Goal: Information Seeking & Learning: Find specific fact

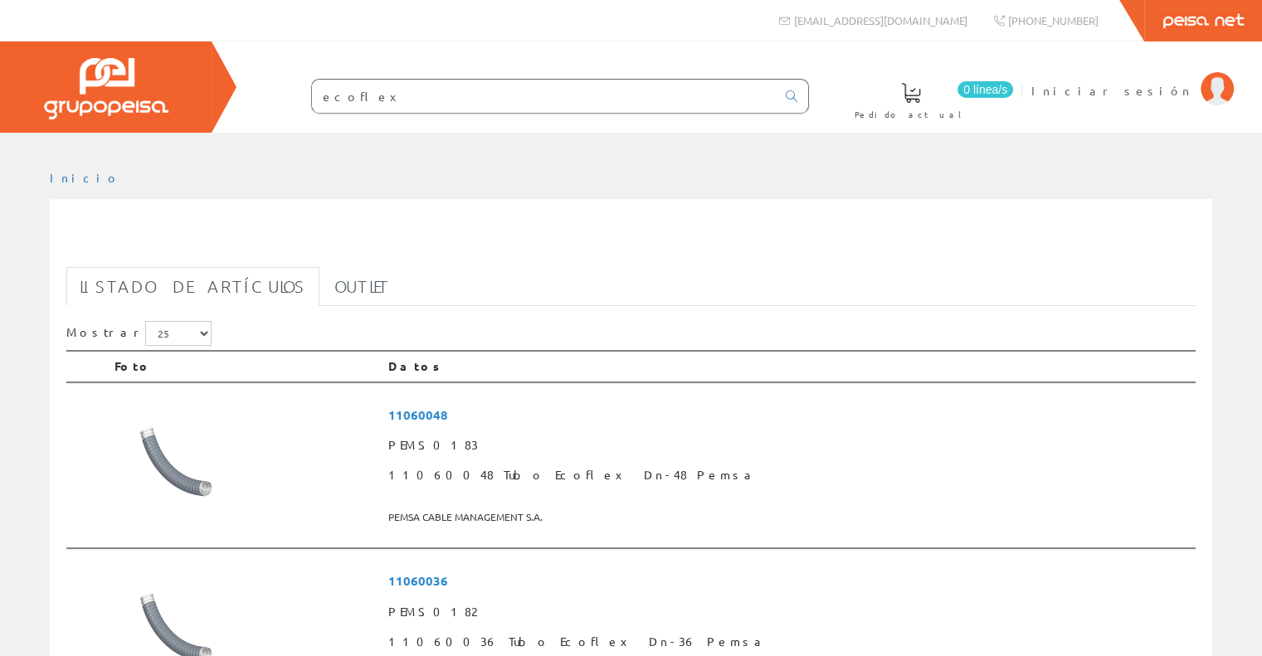
click at [693, 112] on input "ecoflex" at bounding box center [544, 96] width 464 height 33
click at [339, 97] on input "ecoflex" at bounding box center [544, 96] width 464 height 33
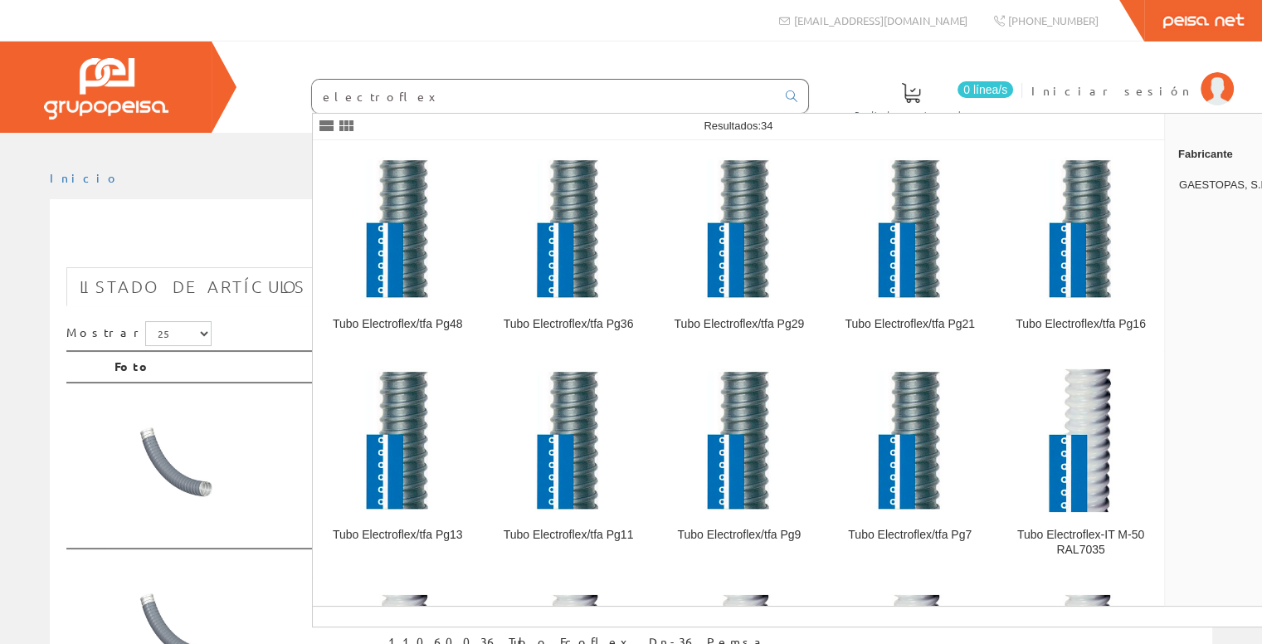
type input "electroflex"
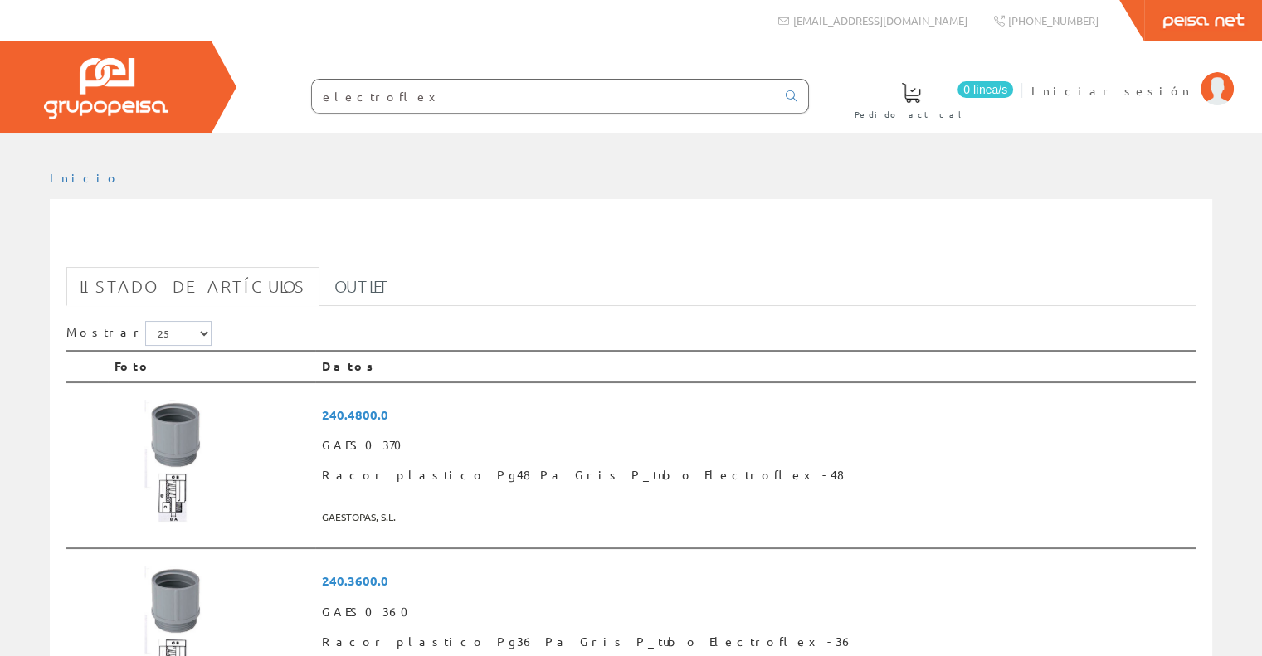
click at [425, 95] on input "electroflex" at bounding box center [544, 96] width 464 height 33
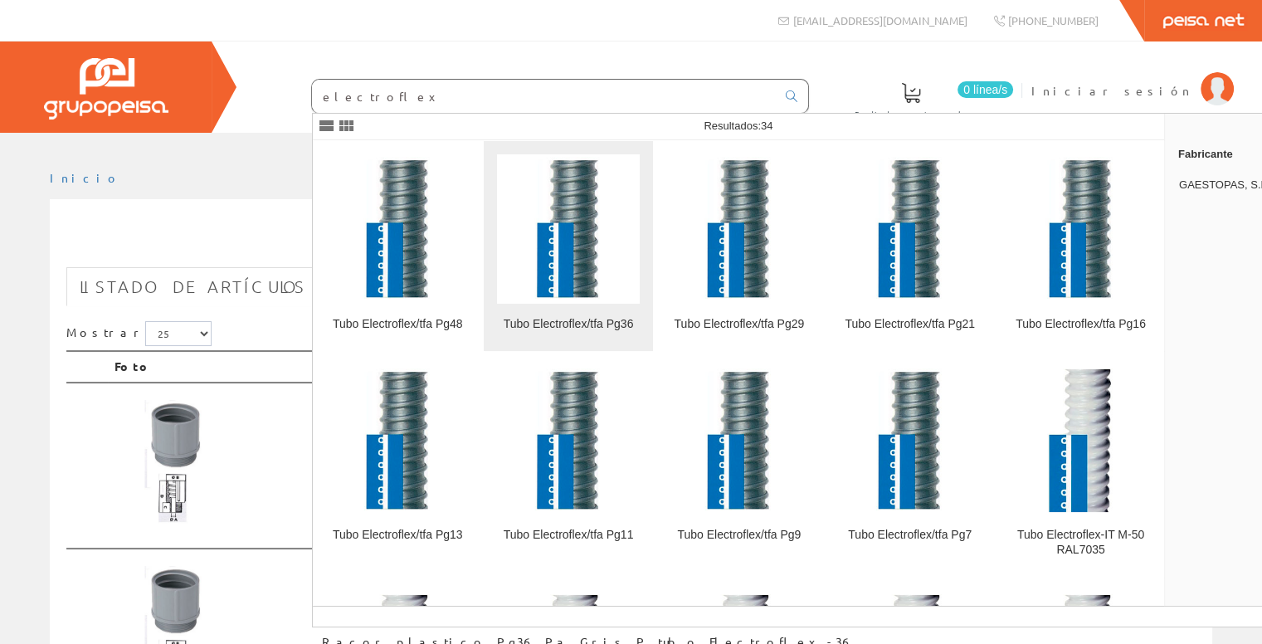
type input "electroflex"
click at [549, 258] on img at bounding box center [568, 228] width 143 height 143
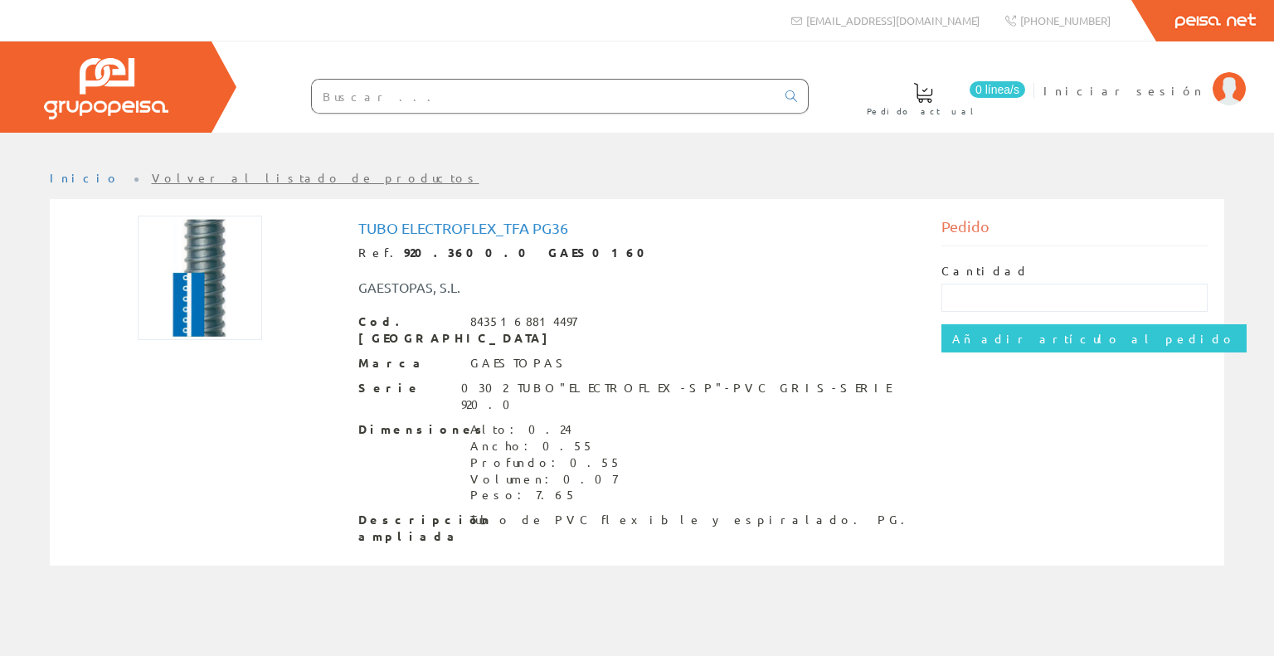
click at [370, 89] on input "text" at bounding box center [544, 96] width 464 height 33
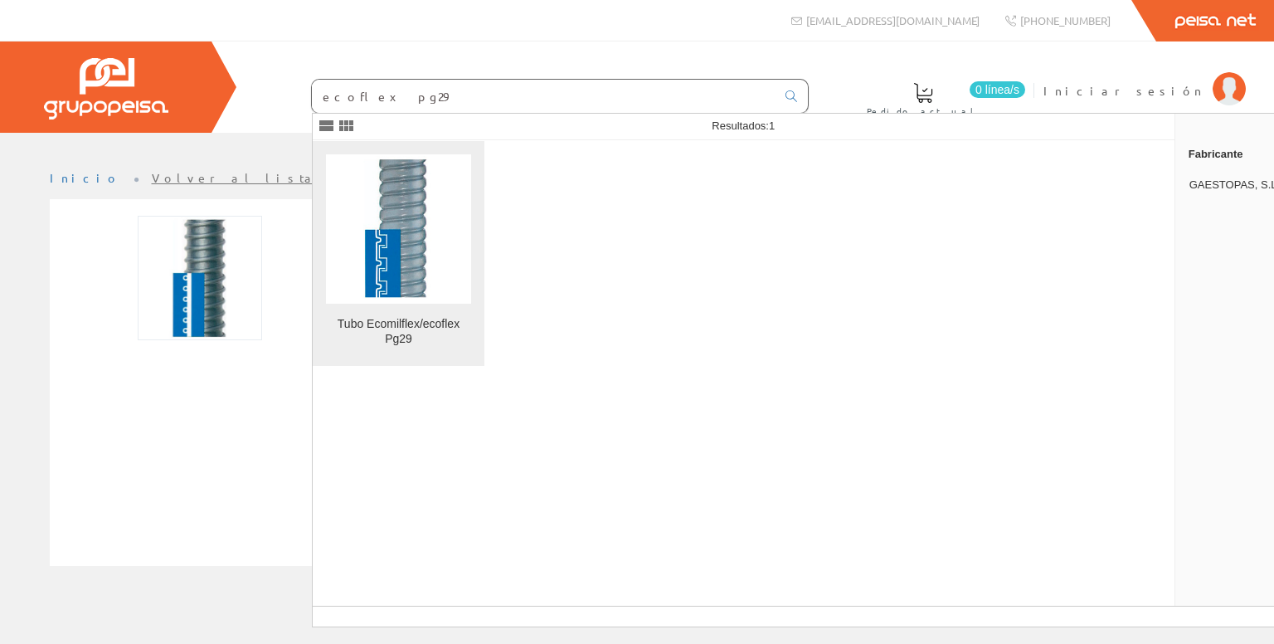
type input "ecoflex pg29"
click at [433, 236] on img at bounding box center [398, 228] width 145 height 145
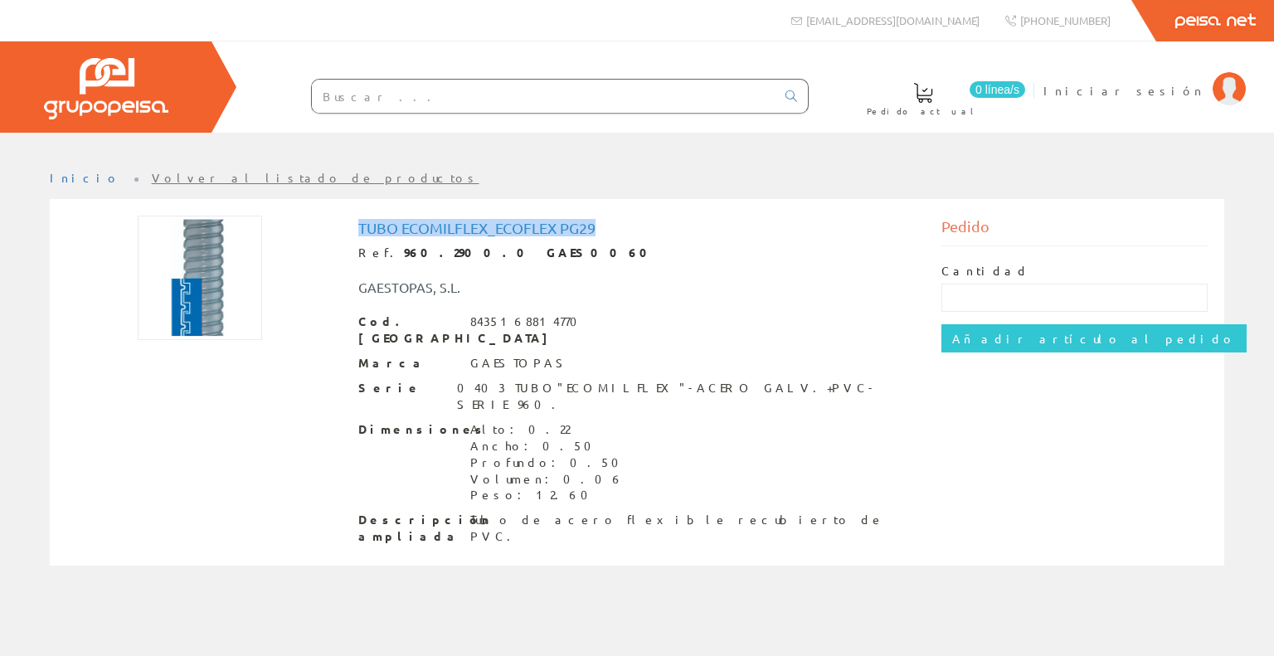
drag, startPoint x: 614, startPoint y: 225, endPoint x: 360, endPoint y: 227, distance: 253.8
click at [360, 227] on h1 "Tubo Ecomilflex_ecoflex Pg29" at bounding box center [637, 228] width 558 height 17
copy h1 "Tubo Ecomilflex_ecoflex Pg29"
click at [625, 96] on input "text" at bounding box center [544, 96] width 464 height 33
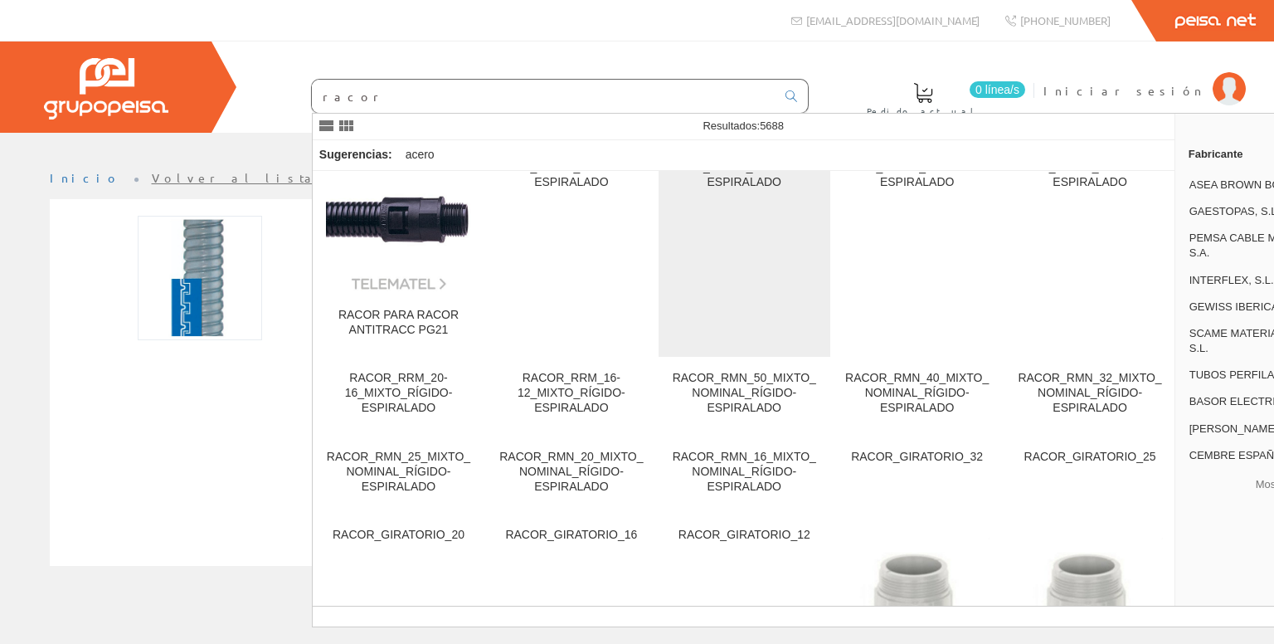
scroll to position [38, 0]
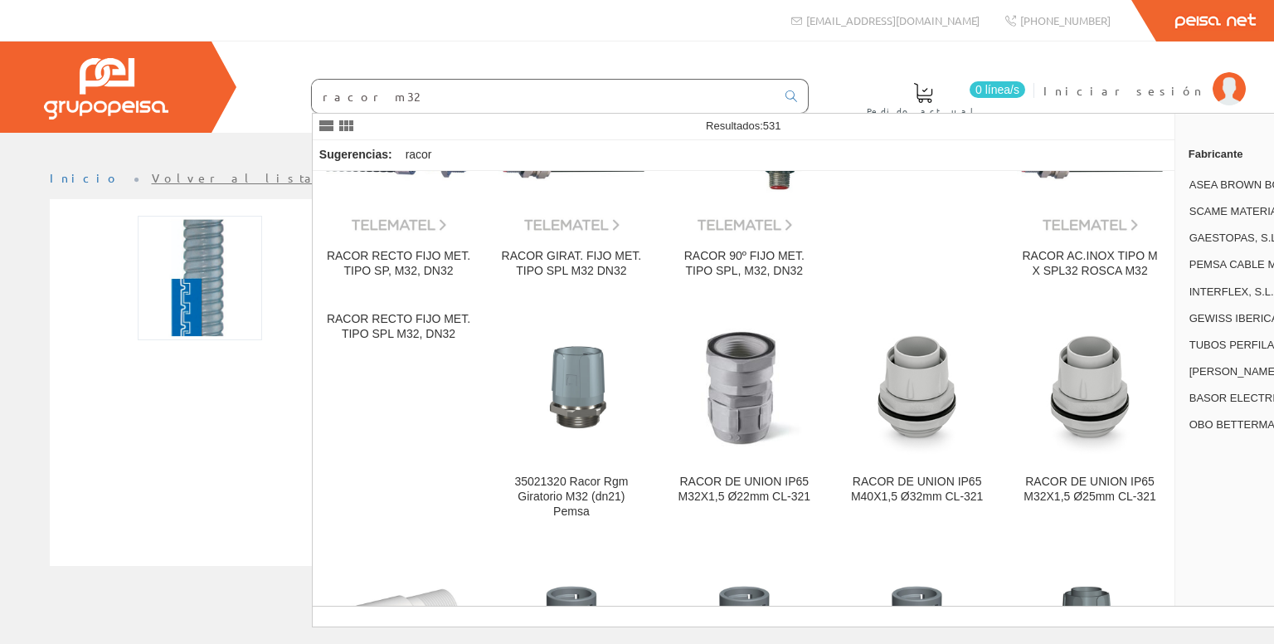
scroll to position [581, 0]
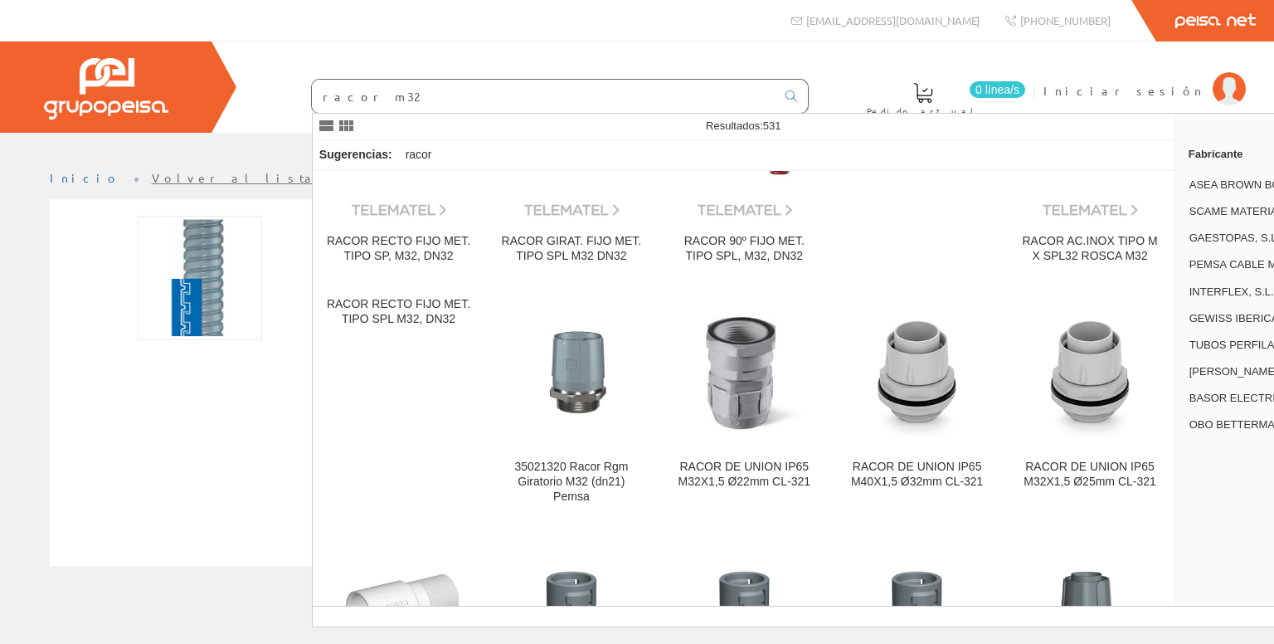
click at [561, 105] on input "racor m32" at bounding box center [544, 96] width 464 height 33
click at [555, 95] on input "racor m32" at bounding box center [544, 96] width 464 height 33
paste input "Racor latón M36 (DEVOLVER)"
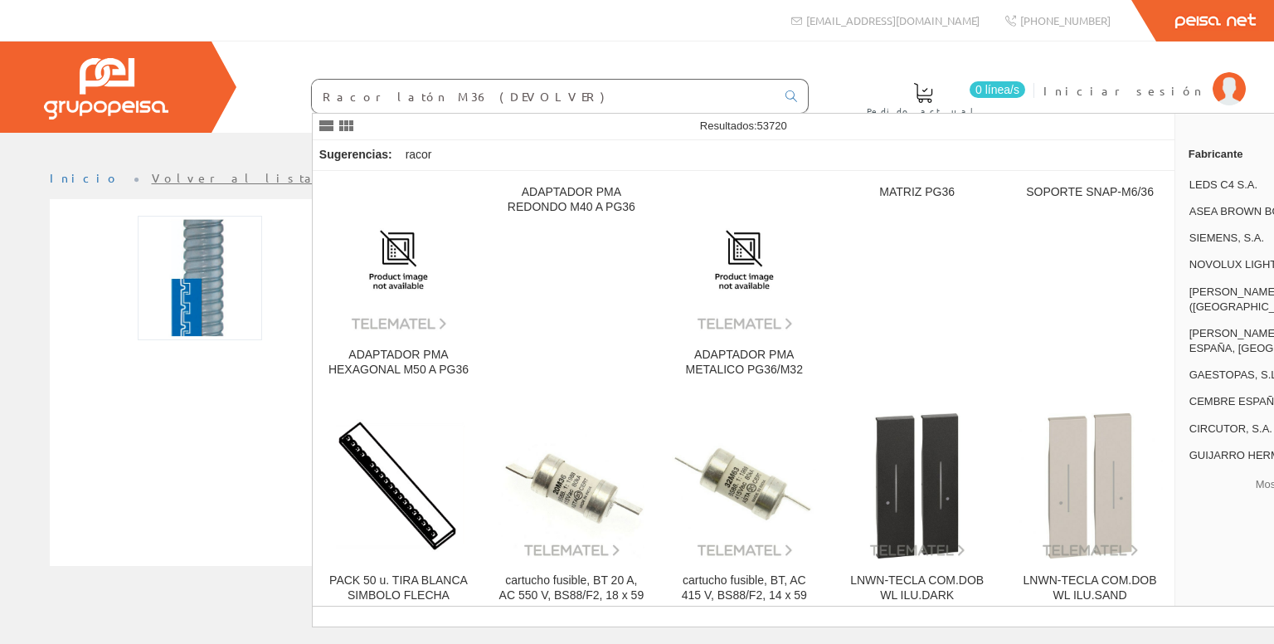
type input "Racor latón M36 (DEVOLVER)"
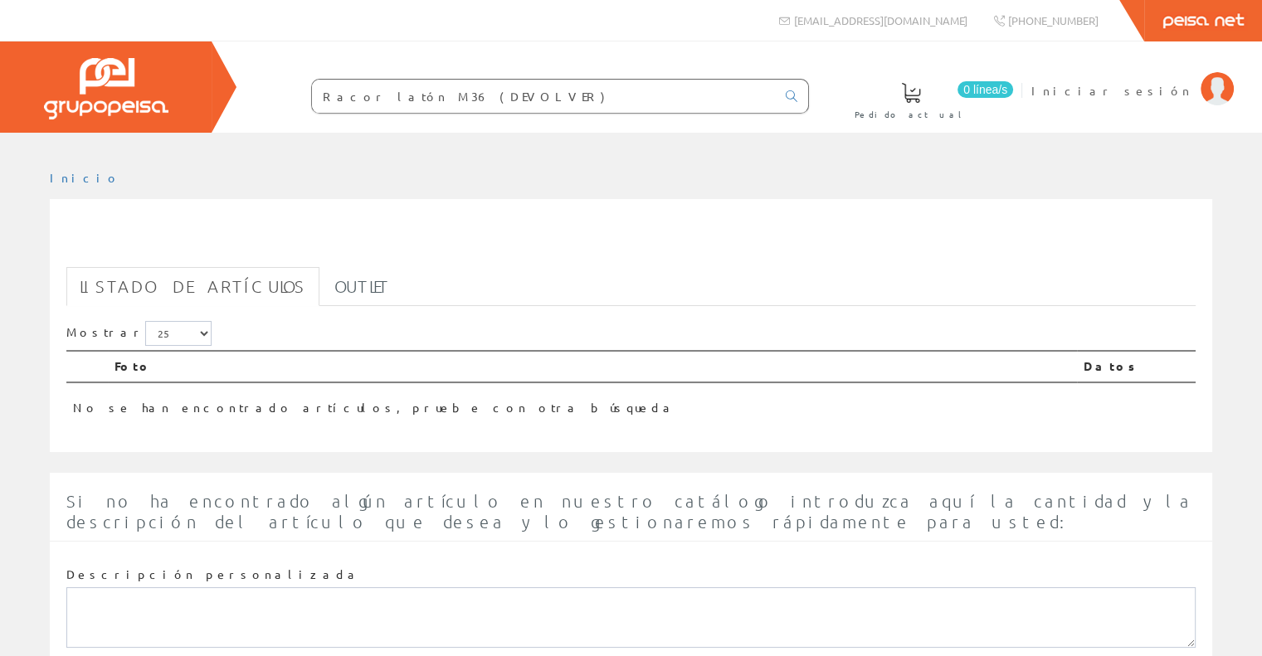
click at [458, 95] on input "Racor latón M36 (DEVOLVER)" at bounding box center [544, 96] width 464 height 33
click at [487, 95] on input "Racor latón M36 (DEVOLVER)" at bounding box center [544, 96] width 464 height 33
click at [501, 95] on input "Racor latón M36 (DEVOLVER)" at bounding box center [544, 96] width 464 height 33
drag, startPoint x: 502, startPoint y: 96, endPoint x: 414, endPoint y: 96, distance: 87.9
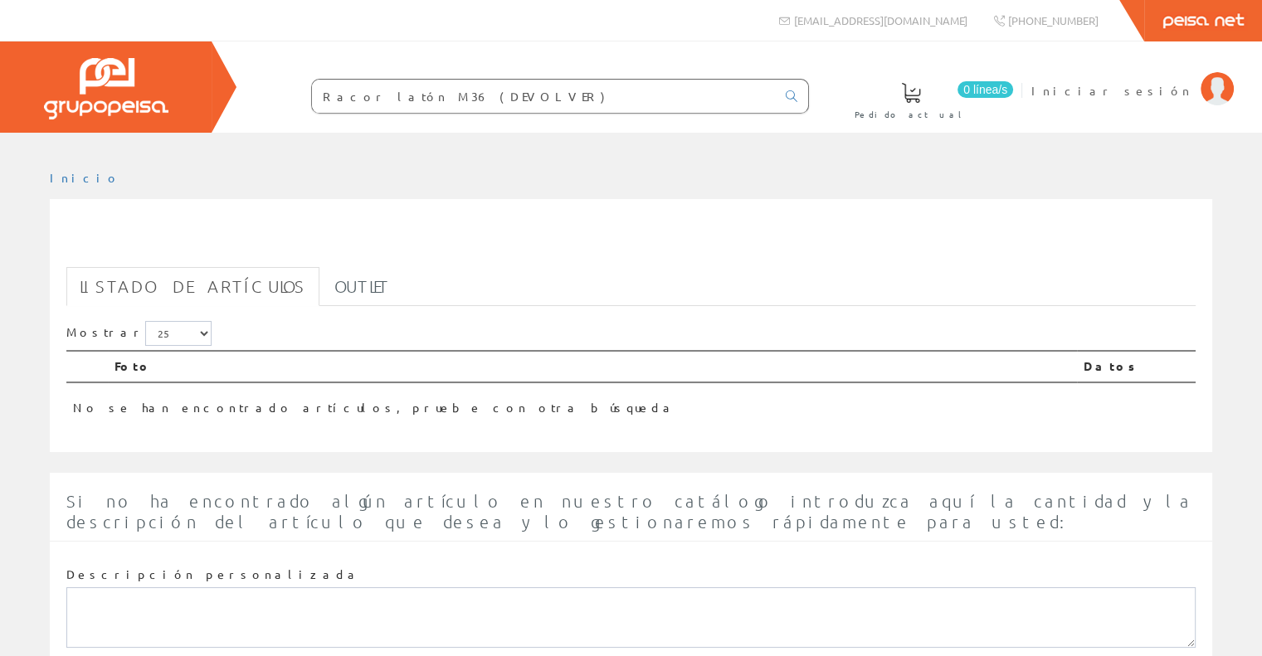
click at [414, 96] on input "Racor latón M36 (DEVOLVER)" at bounding box center [544, 96] width 464 height 33
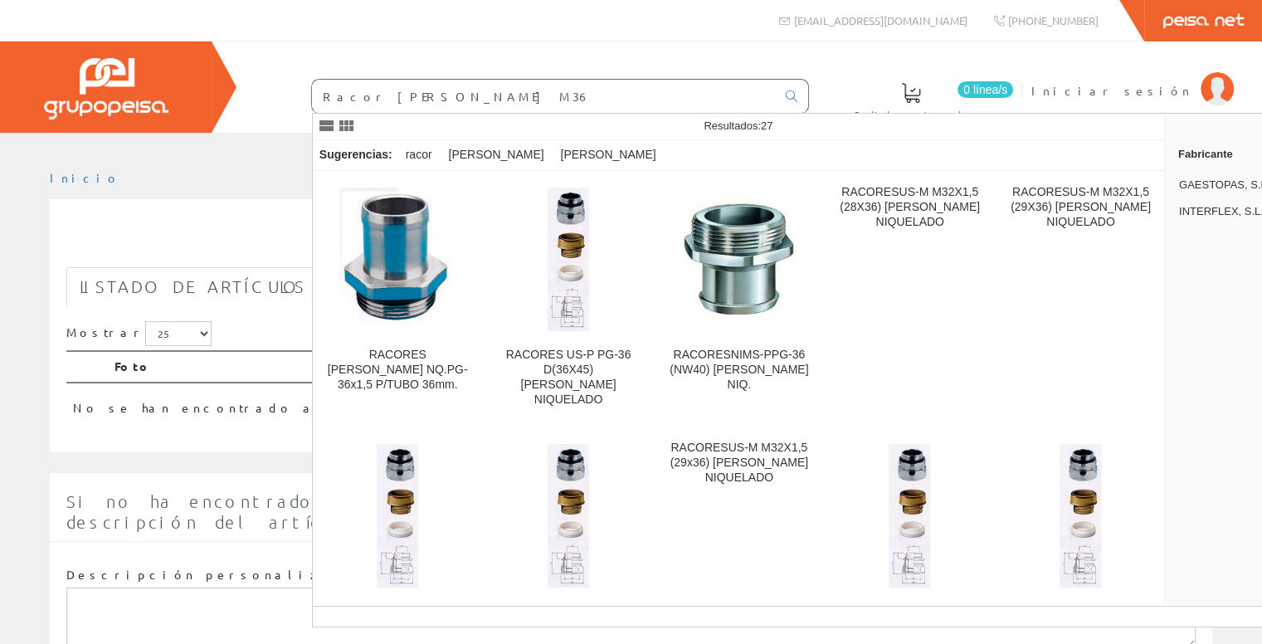
drag, startPoint x: 469, startPoint y: 98, endPoint x: 172, endPoint y: 79, distance: 298.4
click at [172, 79] on div "0 línea/s Pedido actual Iniciar sesión" at bounding box center [631, 86] width 1262 height 91
paste input "20836000"
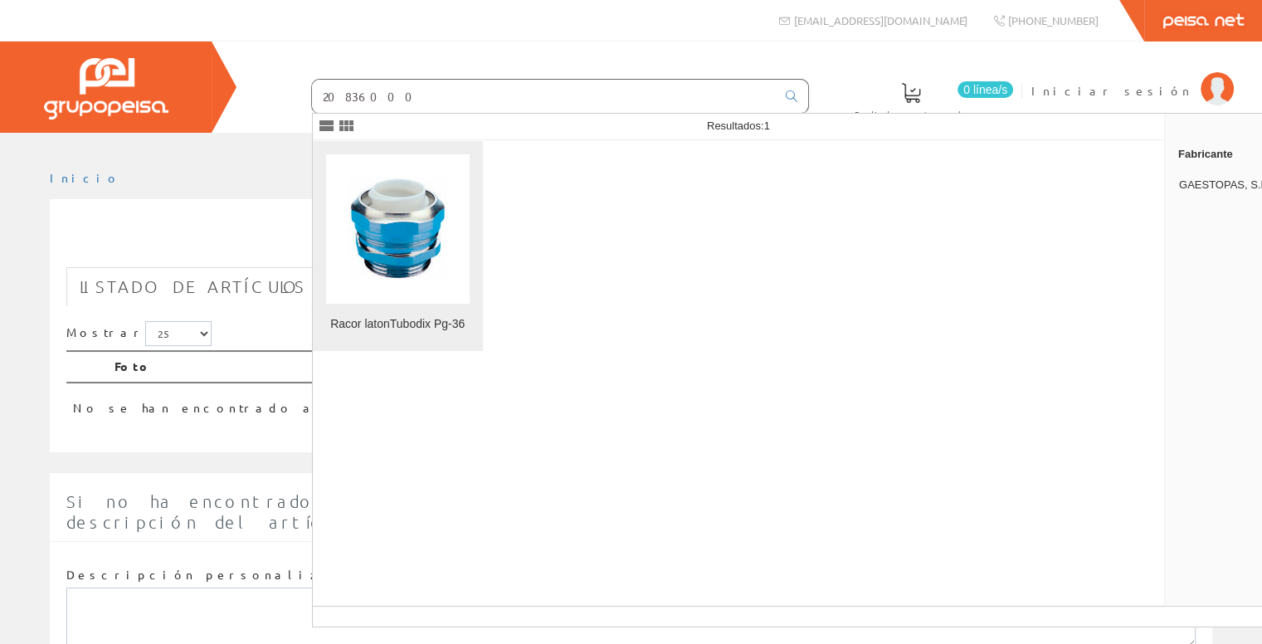
type input "20836000"
click at [397, 222] on img at bounding box center [397, 228] width 143 height 143
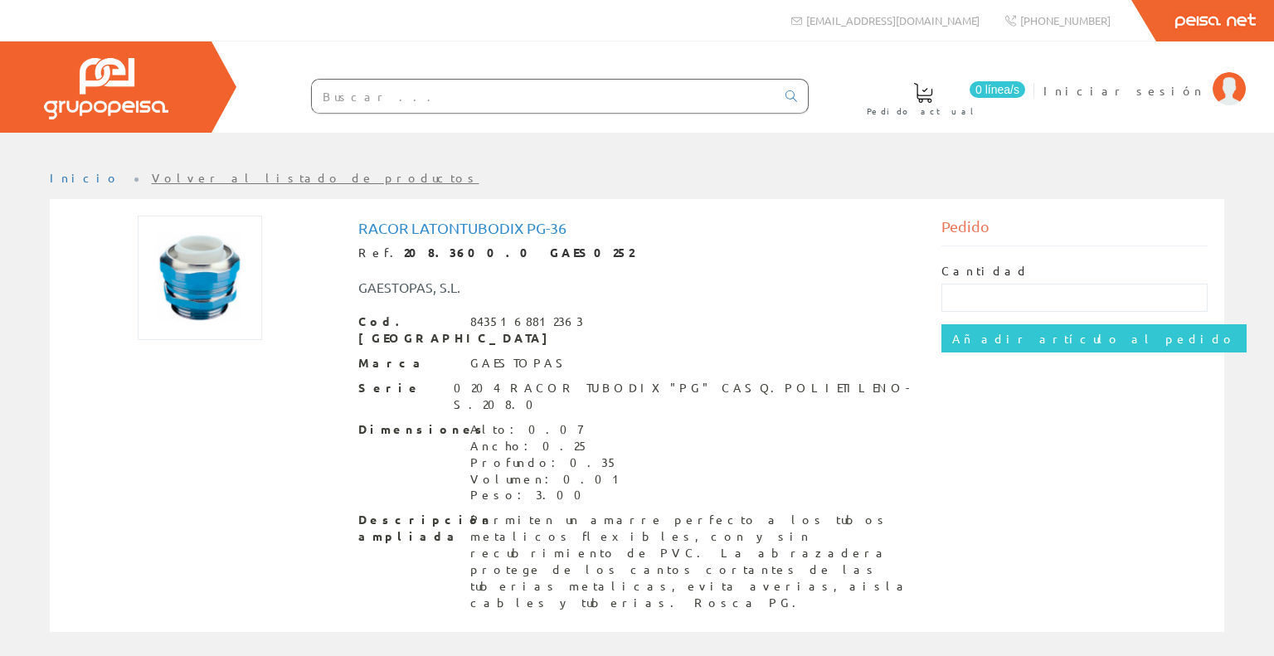
click at [472, 109] on input "text" at bounding box center [544, 96] width 464 height 33
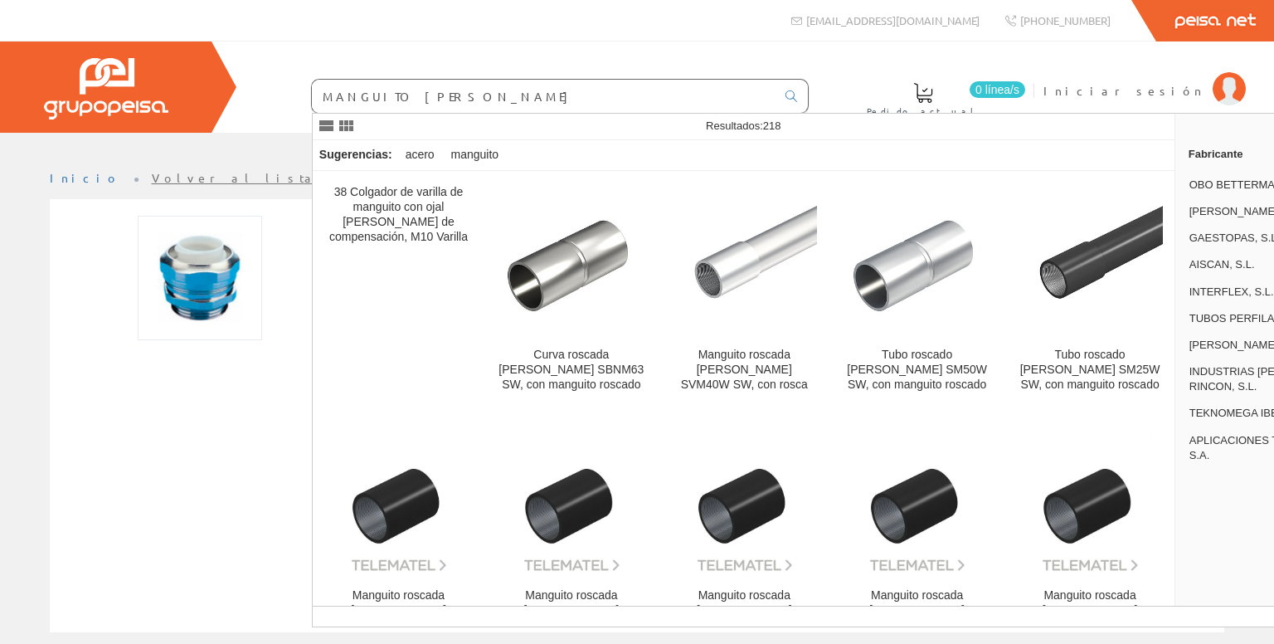
click at [610, 65] on div "0 línea/s Pedido actual Iniciar sesión" at bounding box center [637, 86] width 1274 height 91
click at [564, 102] on input "MANGUITO DE ACERO" at bounding box center [544, 96] width 464 height 33
click at [562, 103] on input "MANGUITO DE ACERO" at bounding box center [544, 96] width 464 height 33
paste input "BAND5017"
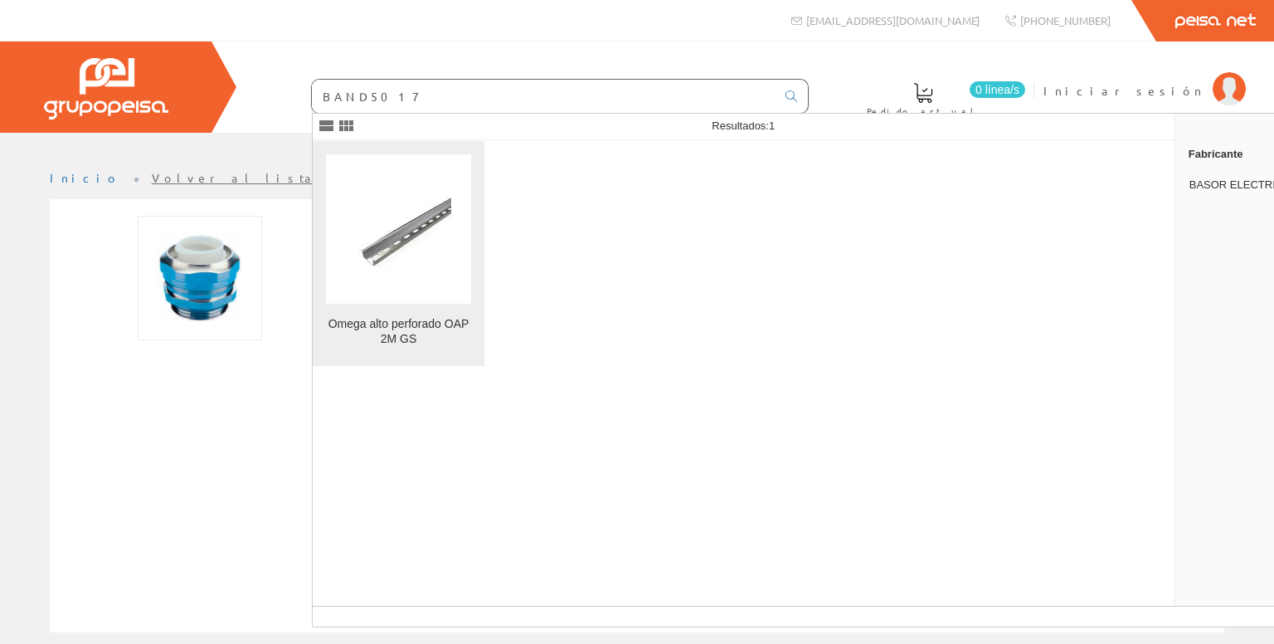
type input "BAND5017"
click at [411, 286] on figure at bounding box center [398, 228] width 145 height 149
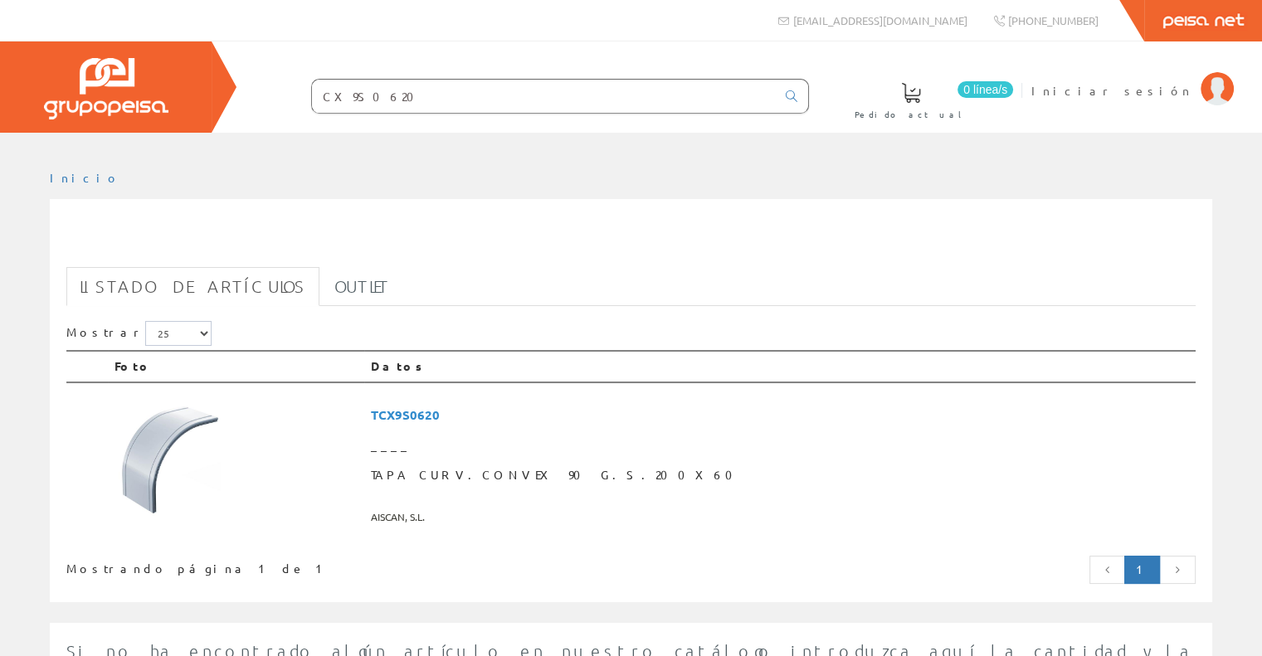
click at [460, 89] on input "CX9S0620" at bounding box center [544, 96] width 464 height 33
paste input "H9S0615"
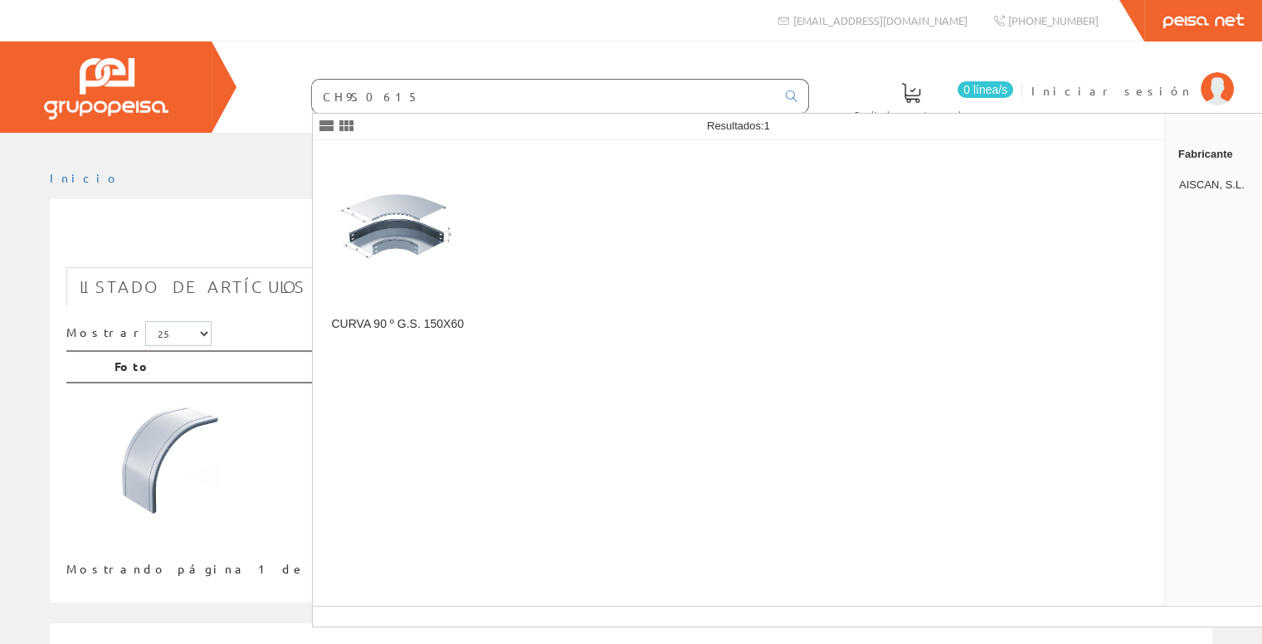
click at [473, 105] on input "CH9S0615" at bounding box center [544, 96] width 464 height 33
paste input "TUAC0440"
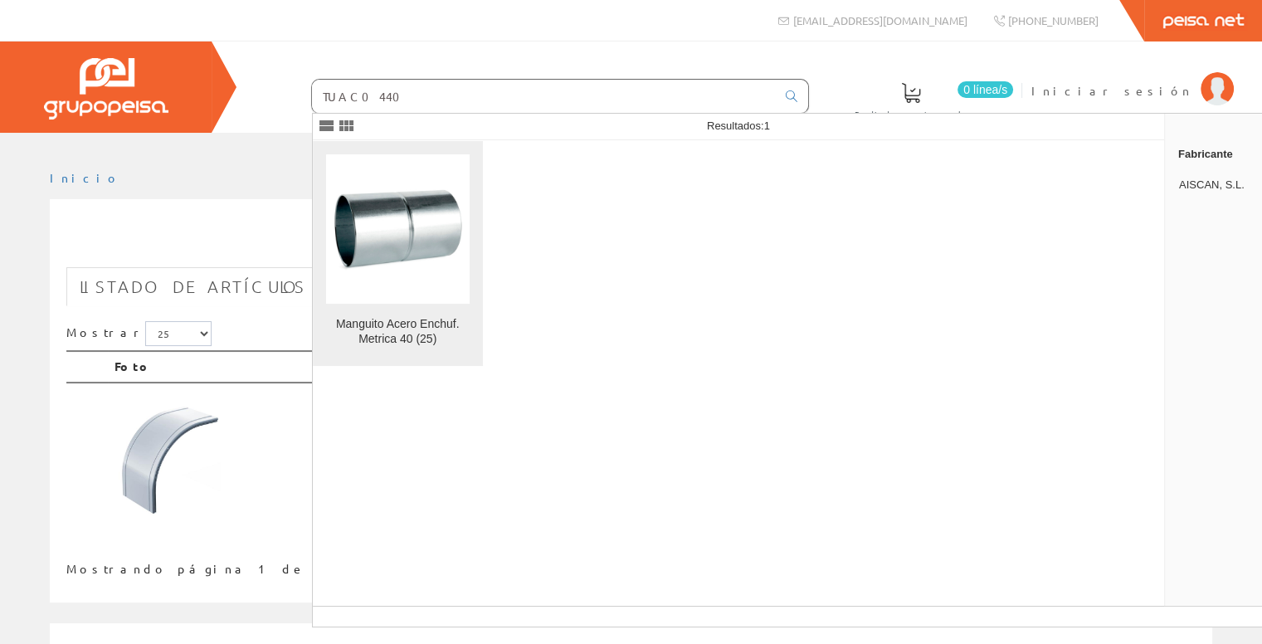
type input "TUAC0440"
click at [417, 258] on img at bounding box center [397, 229] width 143 height 95
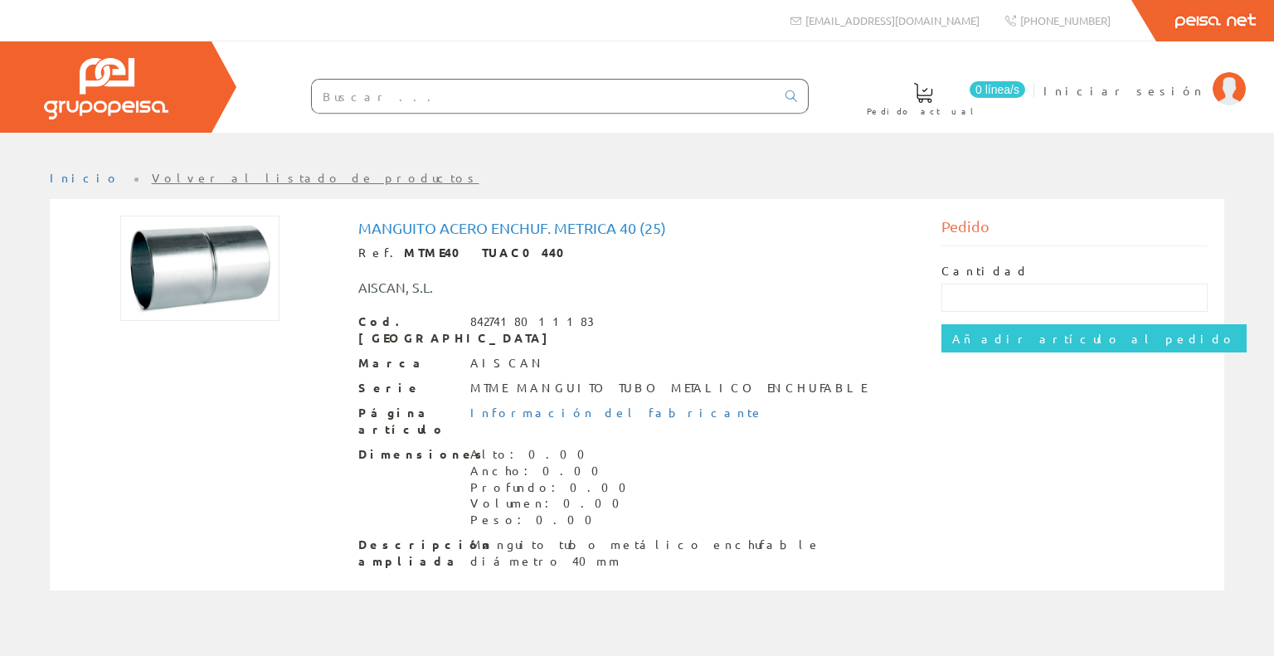
click at [449, 87] on input "text" at bounding box center [544, 96] width 464 height 33
paste input "APOL0049"
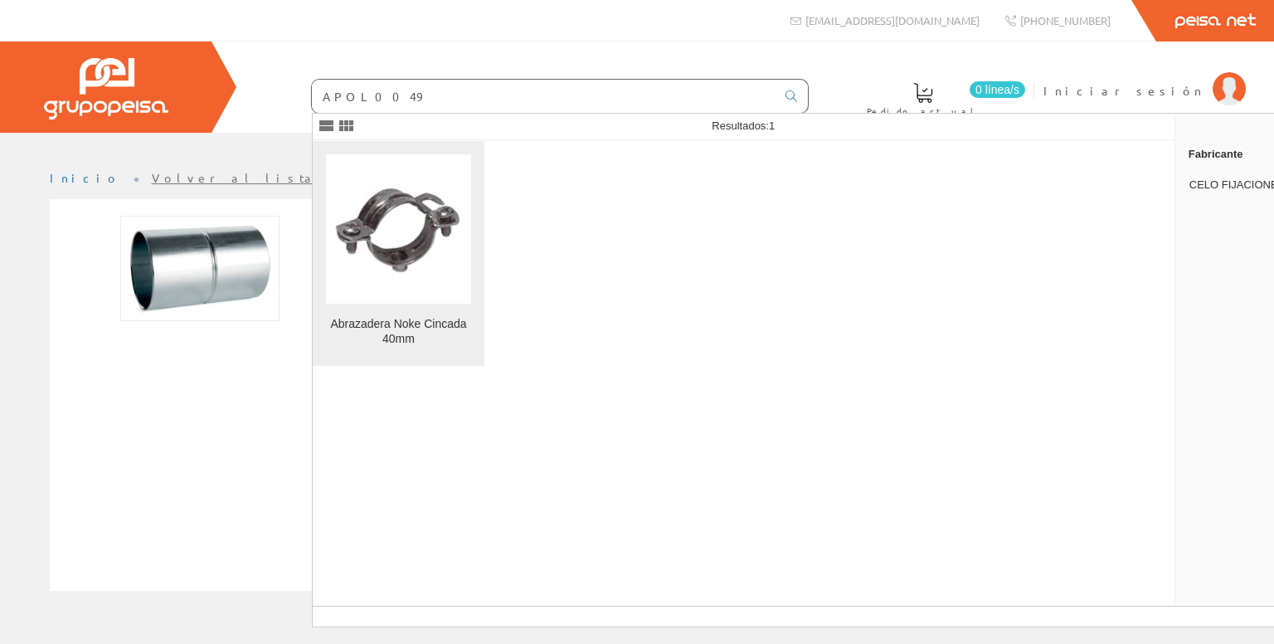
type input "APOL0049"
click at [394, 236] on img at bounding box center [398, 229] width 145 height 104
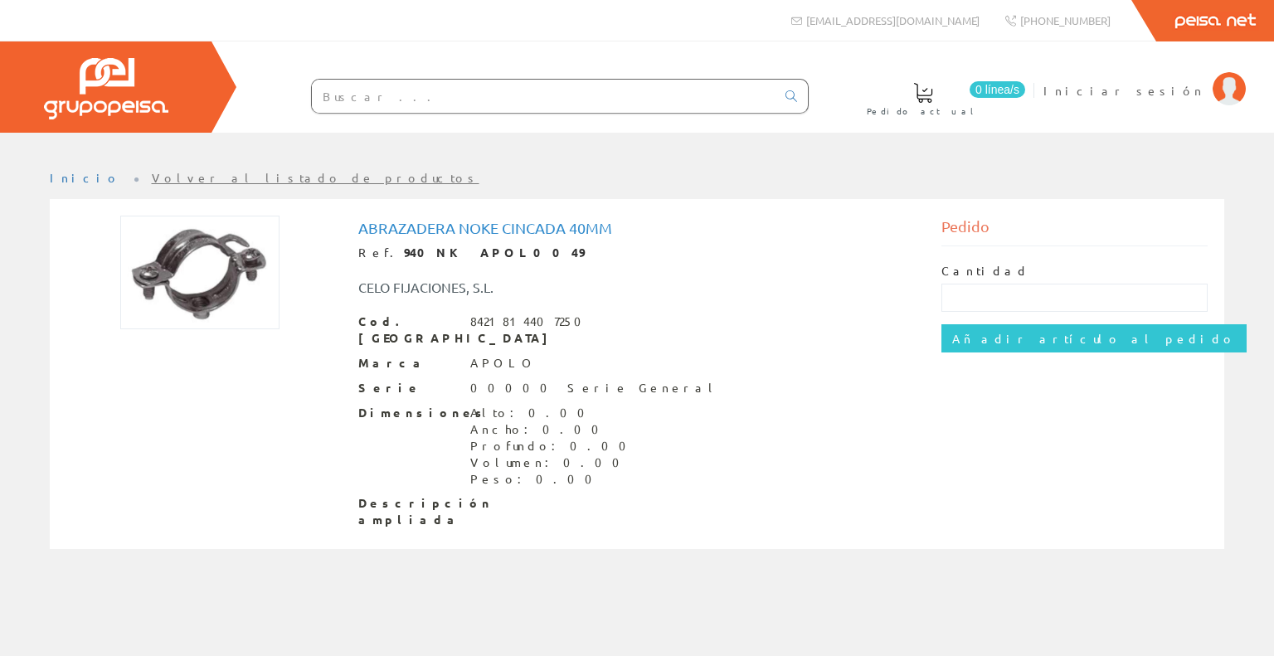
click at [423, 355] on span "Marca" at bounding box center [408, 363] width 100 height 17
